Goal: Check status: Check status

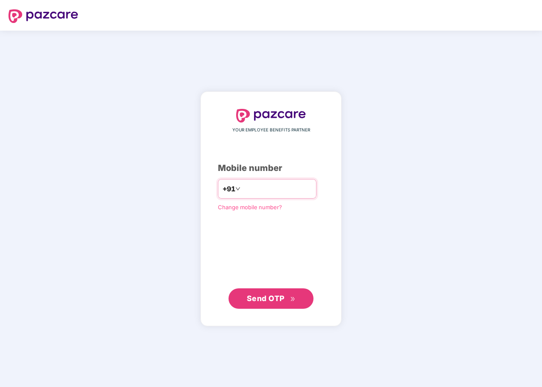
click at [252, 189] on input "number" at bounding box center [277, 189] width 70 height 14
type input "**********"
click at [269, 298] on span "Send OTP" at bounding box center [266, 297] width 38 height 9
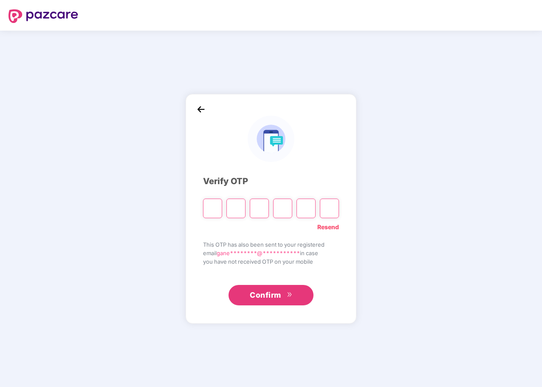
click at [210, 210] on input "Please enter verification code. Digit 1" at bounding box center [212, 208] width 19 height 20
click at [213, 209] on input "Please enter verification code. Digit 1" at bounding box center [212, 208] width 19 height 20
type input "*"
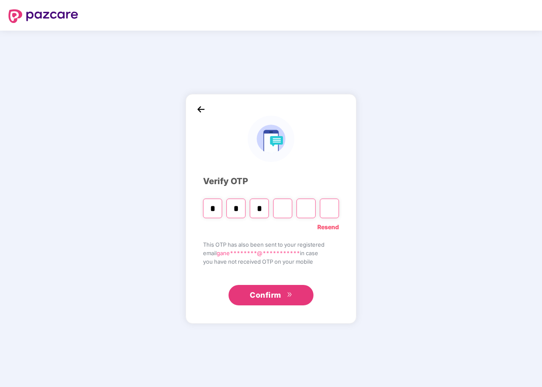
type input "*"
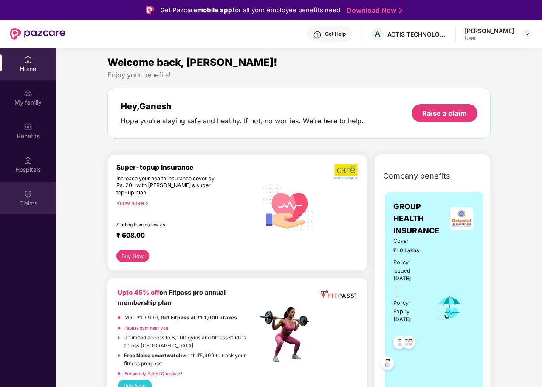
click at [31, 200] on div "Claims" at bounding box center [28, 203] width 56 height 8
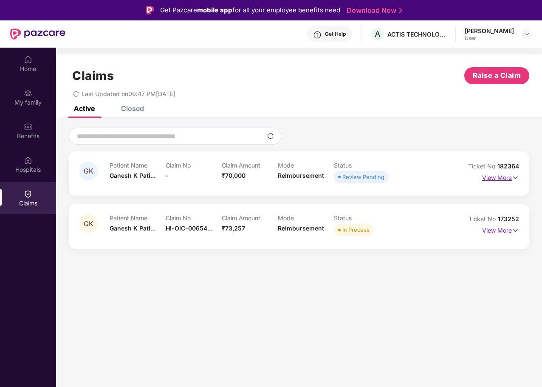
click at [497, 176] on p "View More" at bounding box center [500, 176] width 37 height 11
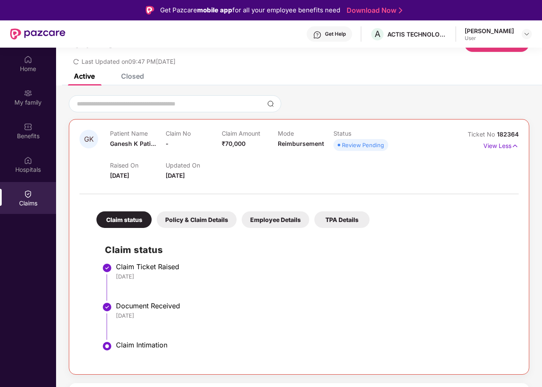
scroll to position [34, 0]
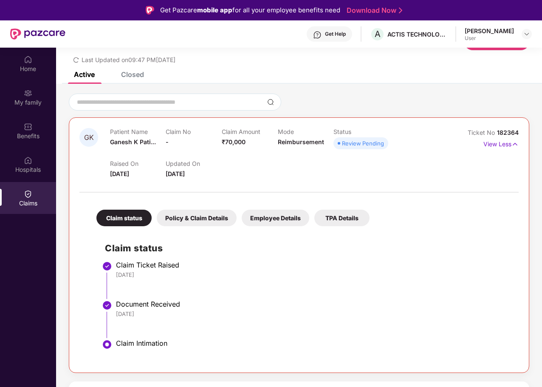
click at [213, 220] on div "Policy & Claim Details" at bounding box center [197, 217] width 80 height 17
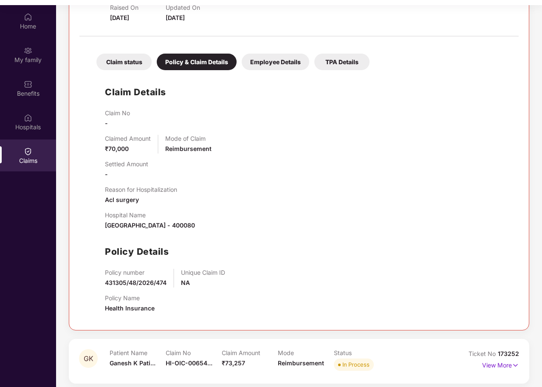
scroll to position [48, 0]
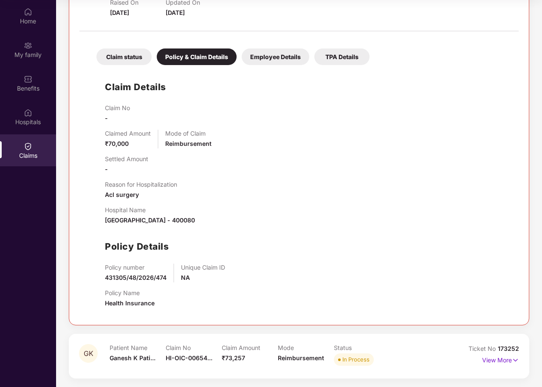
click at [351, 359] on div "In Process" at bounding box center [355, 359] width 27 height 8
click at [503, 360] on p "View More" at bounding box center [500, 358] width 37 height 11
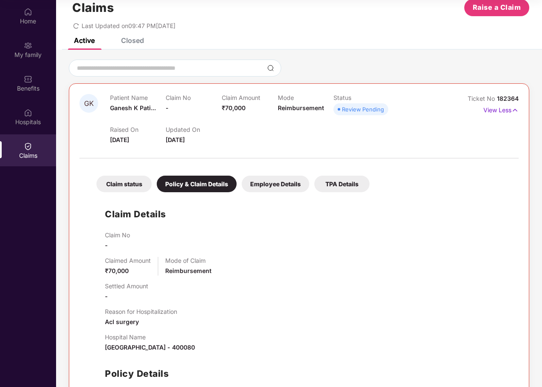
scroll to position [20, 0]
click at [283, 185] on div "Employee Details" at bounding box center [276, 184] width 68 height 17
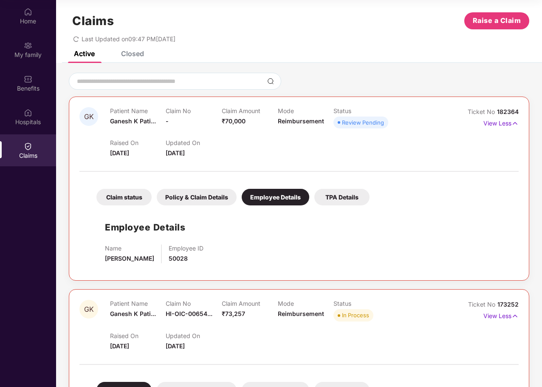
scroll to position [0, 0]
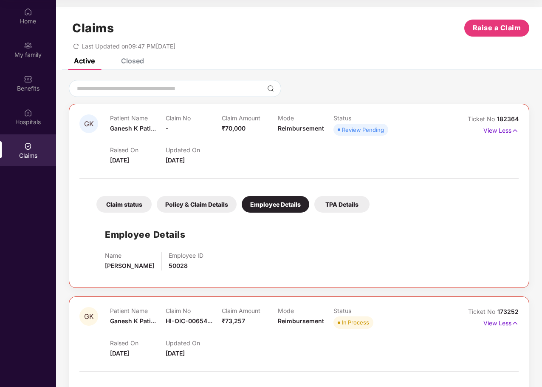
click at [325, 203] on div "TPA Details" at bounding box center [341, 204] width 55 height 17
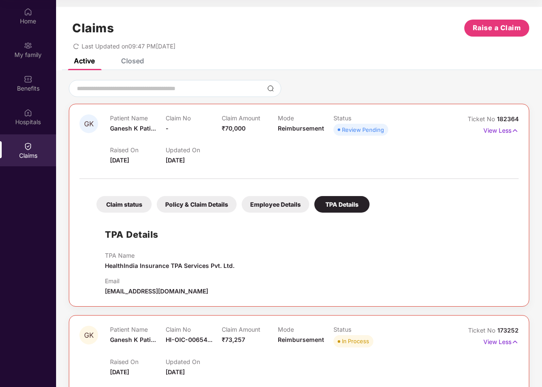
click at [129, 200] on div "Claim status" at bounding box center [123, 204] width 55 height 17
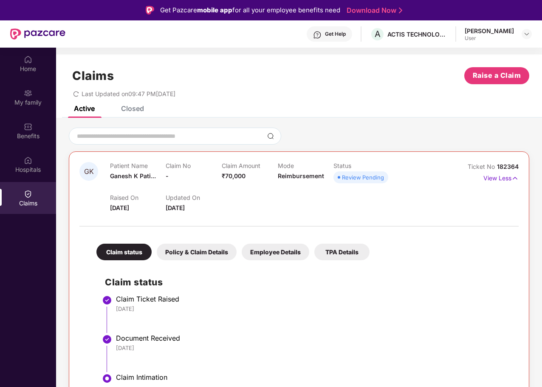
click at [368, 180] on div "Review Pending" at bounding box center [363, 177] width 42 height 8
click at [467, 212] on div at bounding box center [298, 212] width 439 height 0
click at [343, 37] on div "Get Help" at bounding box center [335, 34] width 21 height 7
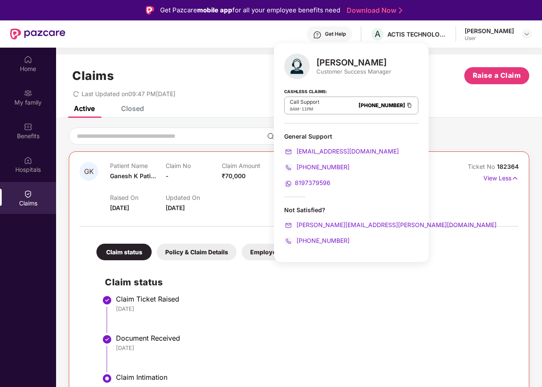
click at [313, 180] on span "8197379596" at bounding box center [313, 182] width 36 height 7
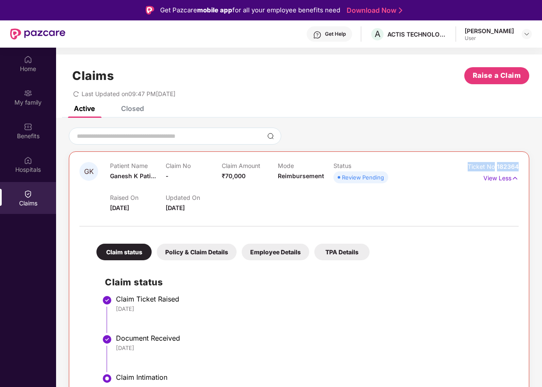
drag, startPoint x: 522, startPoint y: 167, endPoint x: 466, endPoint y: 167, distance: 56.1
click at [466, 167] on div "GK Patient Name [PERSON_NAME]... Claim No - Claim Amount ₹70,000 Mode Reimburse…" at bounding box center [299, 278] width 461 height 255
copy div "Ticket No 182364"
click at [26, 197] on img at bounding box center [28, 194] width 8 height 8
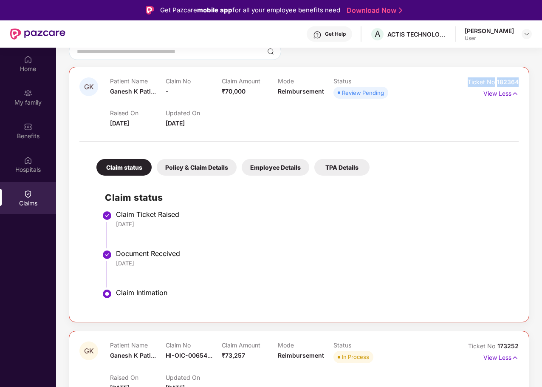
scroll to position [85, 0]
click at [285, 167] on div "Employee Details" at bounding box center [276, 166] width 68 height 17
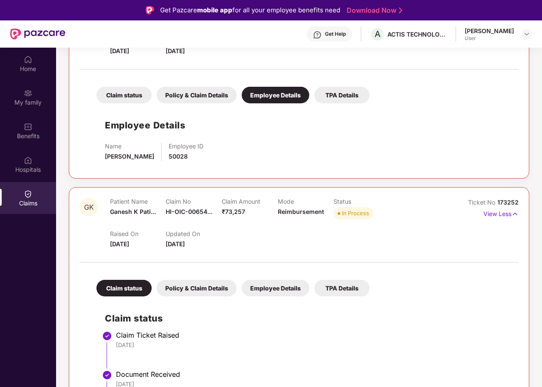
scroll to position [170, 0]
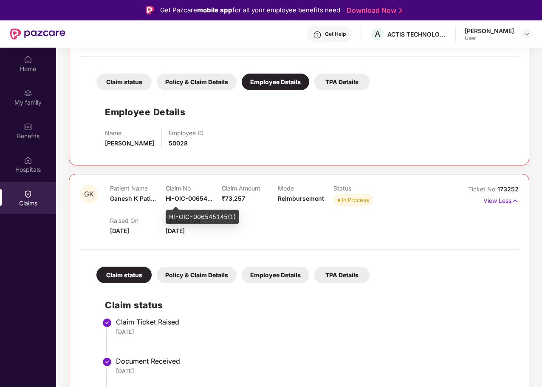
click at [210, 200] on span "HI-OIC-00654..." at bounding box center [189, 198] width 47 height 7
click at [212, 200] on span "HI-OIC-00654..." at bounding box center [189, 198] width 47 height 7
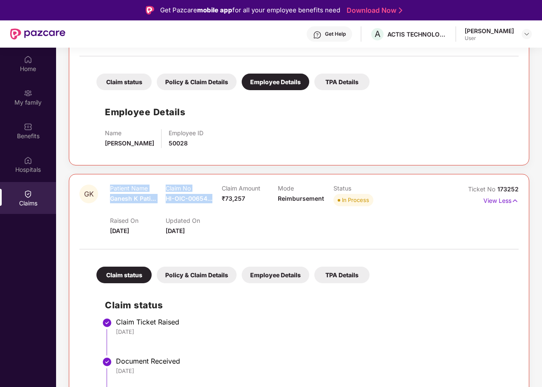
drag, startPoint x: 106, startPoint y: 197, endPoint x: 216, endPoint y: 202, distance: 109.8
click at [216, 202] on div "GK Patient Name [PERSON_NAME]... Claim No HI-OIC-00654... Claim Amount ₹73,257 …" at bounding box center [262, 209] width 366 height 51
copy div "Patient Name [PERSON_NAME]... Claim No HI-OIC-00654..."
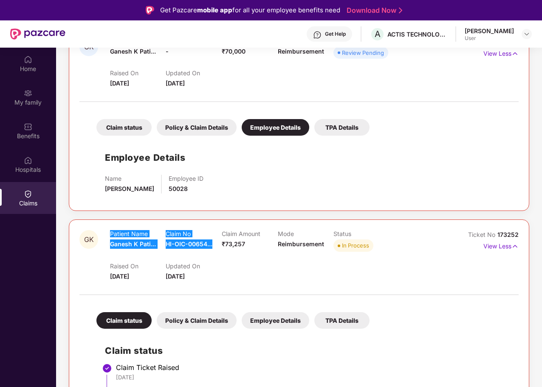
scroll to position [110, 0]
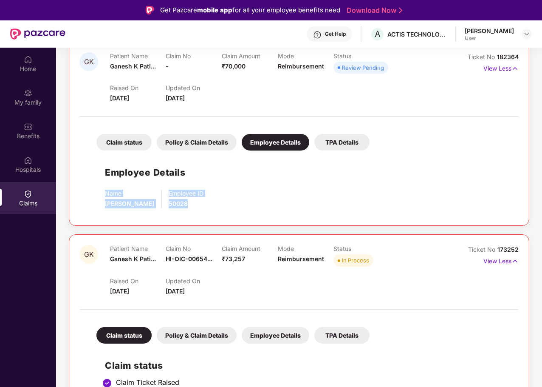
drag, startPoint x: 105, startPoint y: 194, endPoint x: 204, endPoint y: 204, distance: 99.2
click at [204, 204] on div "Name [PERSON_NAME] Employee ID 50028" at bounding box center [307, 199] width 405 height 19
copy div "Name [PERSON_NAME] Employee ID 50028"
click at [302, 194] on div "Name [PERSON_NAME] Employee ID 50028" at bounding box center [307, 199] width 405 height 19
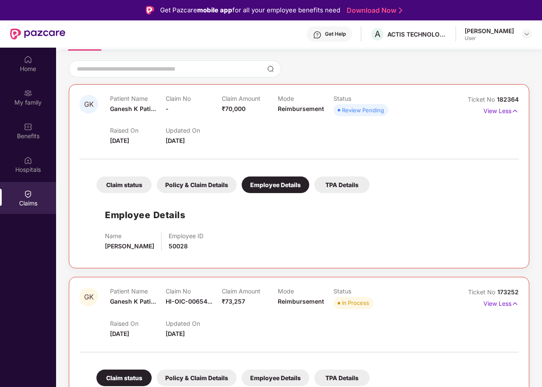
scroll to position [25, 0]
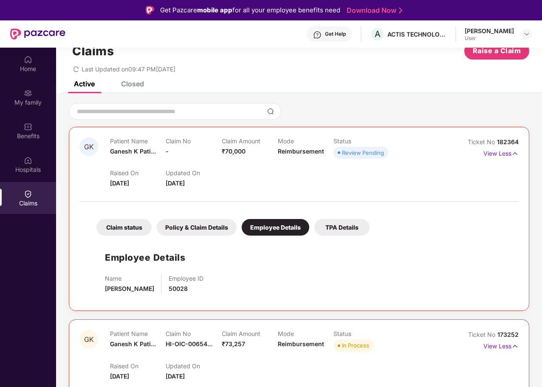
click at [180, 150] on div "Claim No -" at bounding box center [194, 148] width 56 height 23
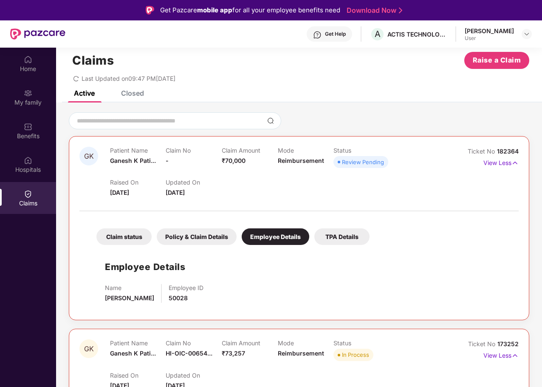
scroll to position [0, 0]
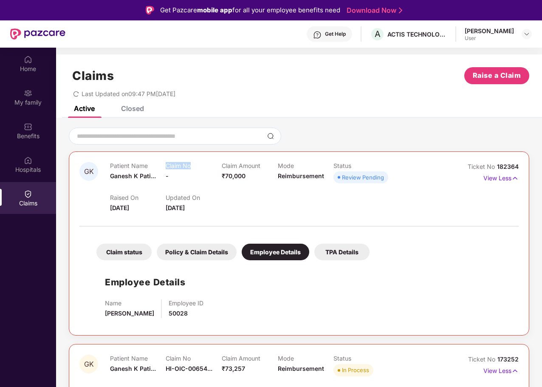
drag, startPoint x: 167, startPoint y: 164, endPoint x: 192, endPoint y: 164, distance: 25.1
click at [192, 164] on p "Claim No" at bounding box center [194, 165] width 56 height 7
copy p "Claim No"
click at [365, 193] on div "Raised On [DATE] Updated On [DATE]" at bounding box center [278, 198] width 336 height 27
